Goal: Find specific page/section: Find specific page/section

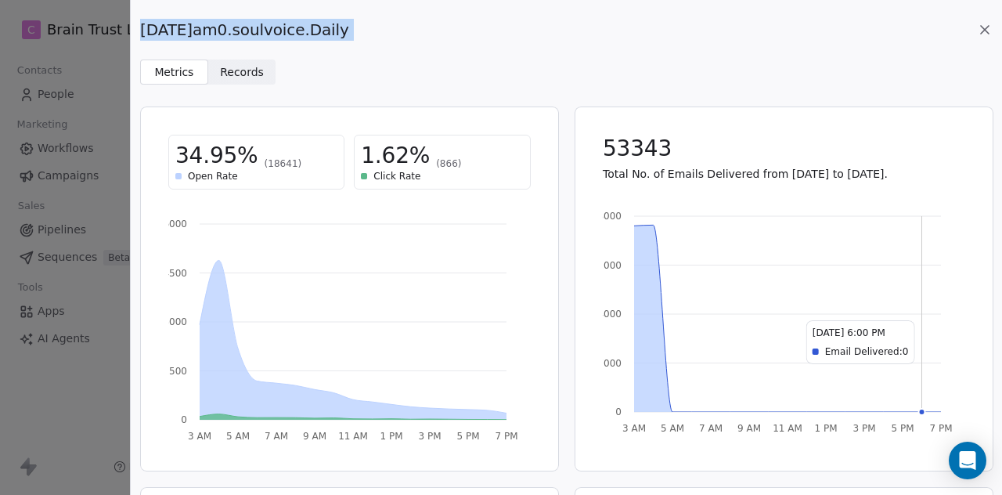
scroll to position [221, 0]
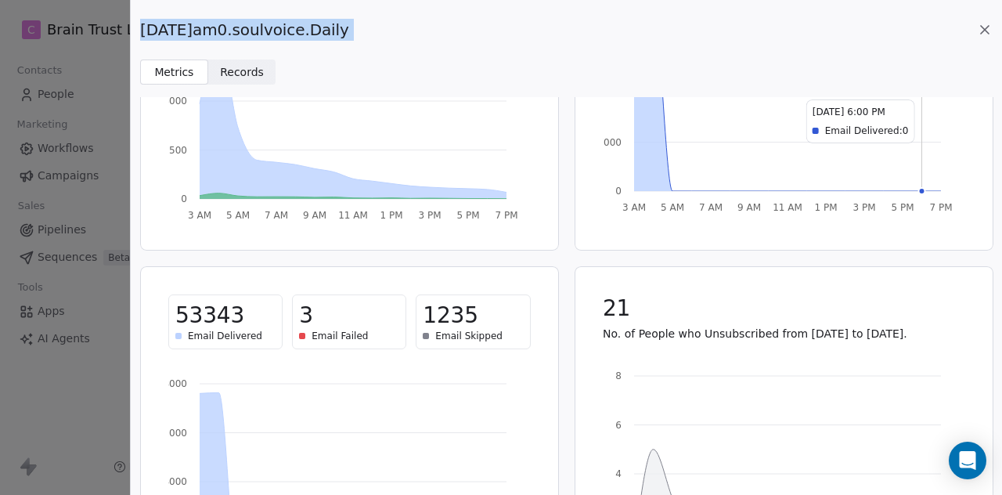
click at [982, 26] on icon at bounding box center [985, 30] width 16 height 16
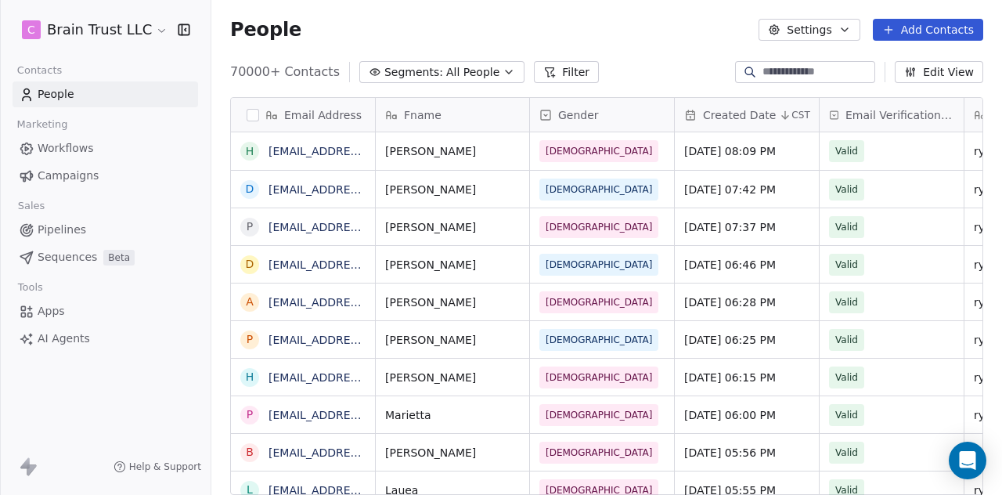
scroll to position [423, 778]
